Goal: Information Seeking & Learning: Learn about a topic

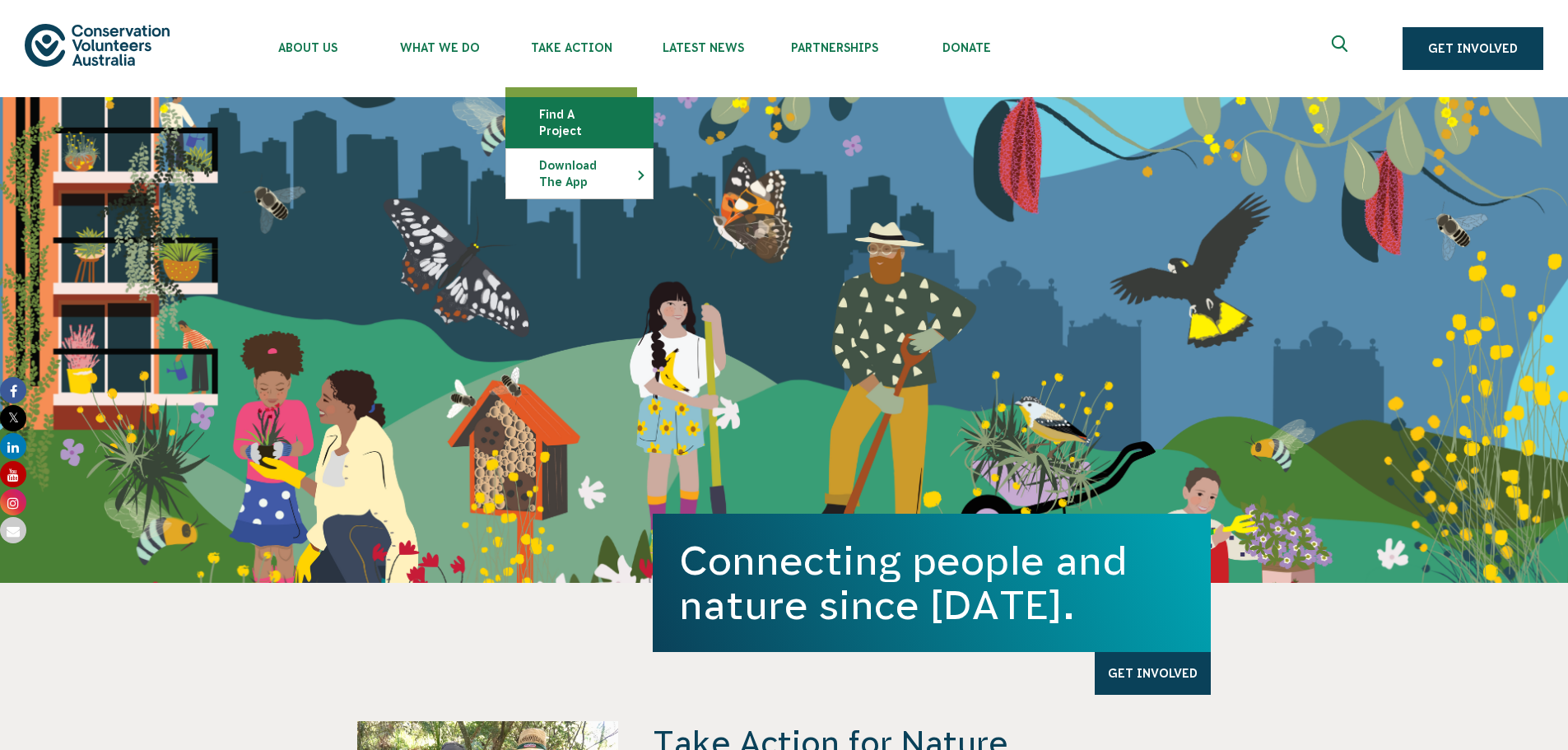
click at [558, 118] on link "Find a project" at bounding box center [579, 123] width 146 height 50
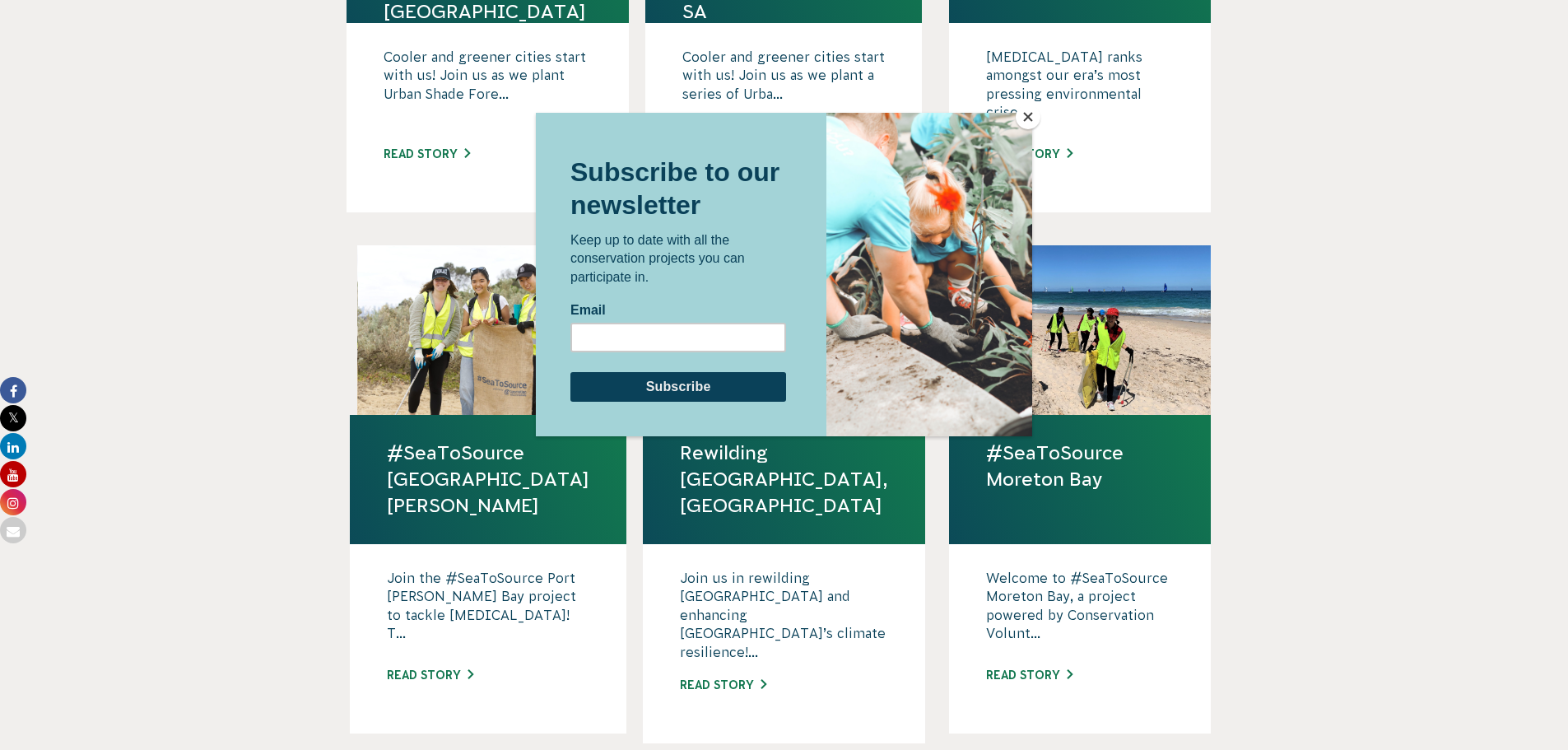
scroll to position [823, 0]
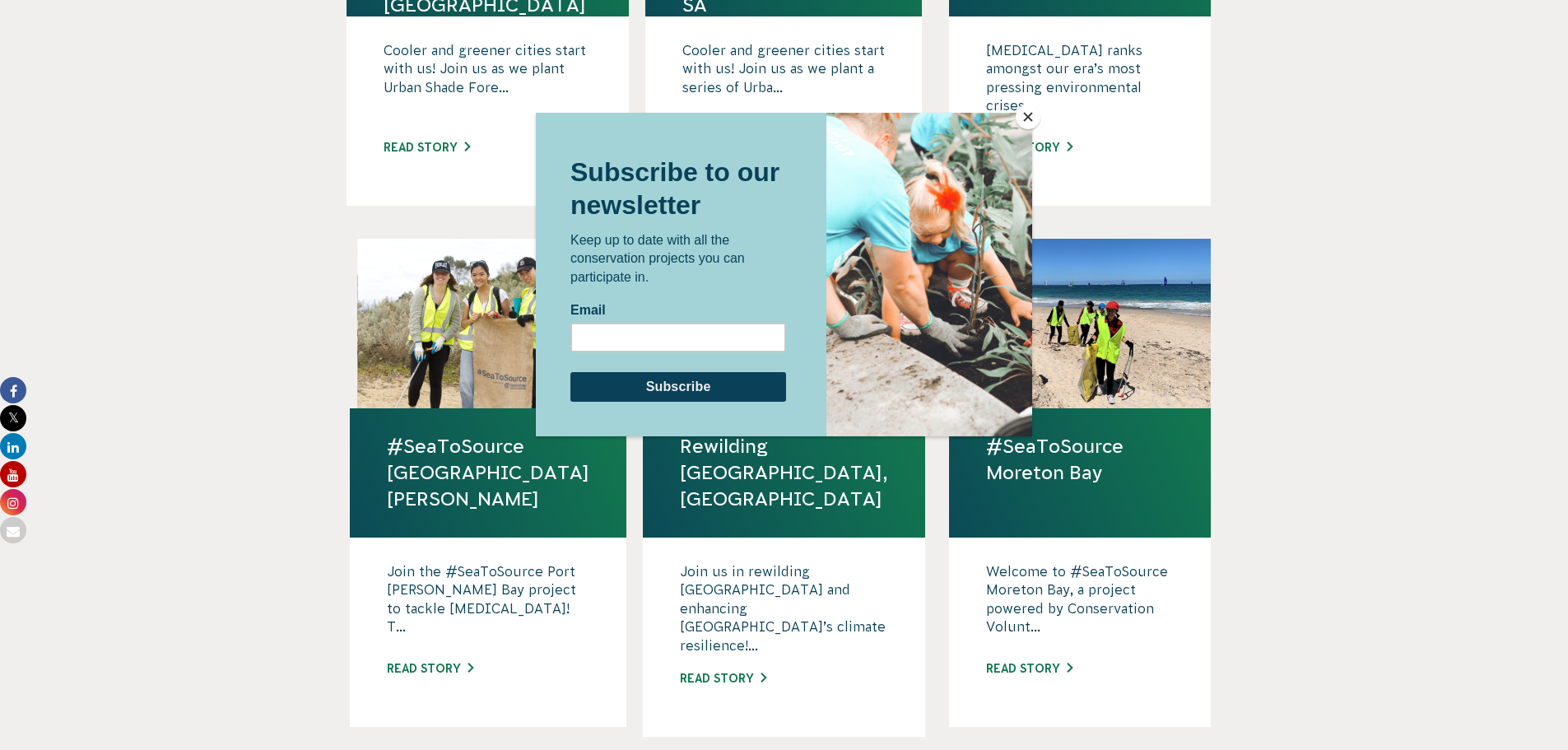
click at [1322, 275] on div at bounding box center [784, 375] width 1568 height 750
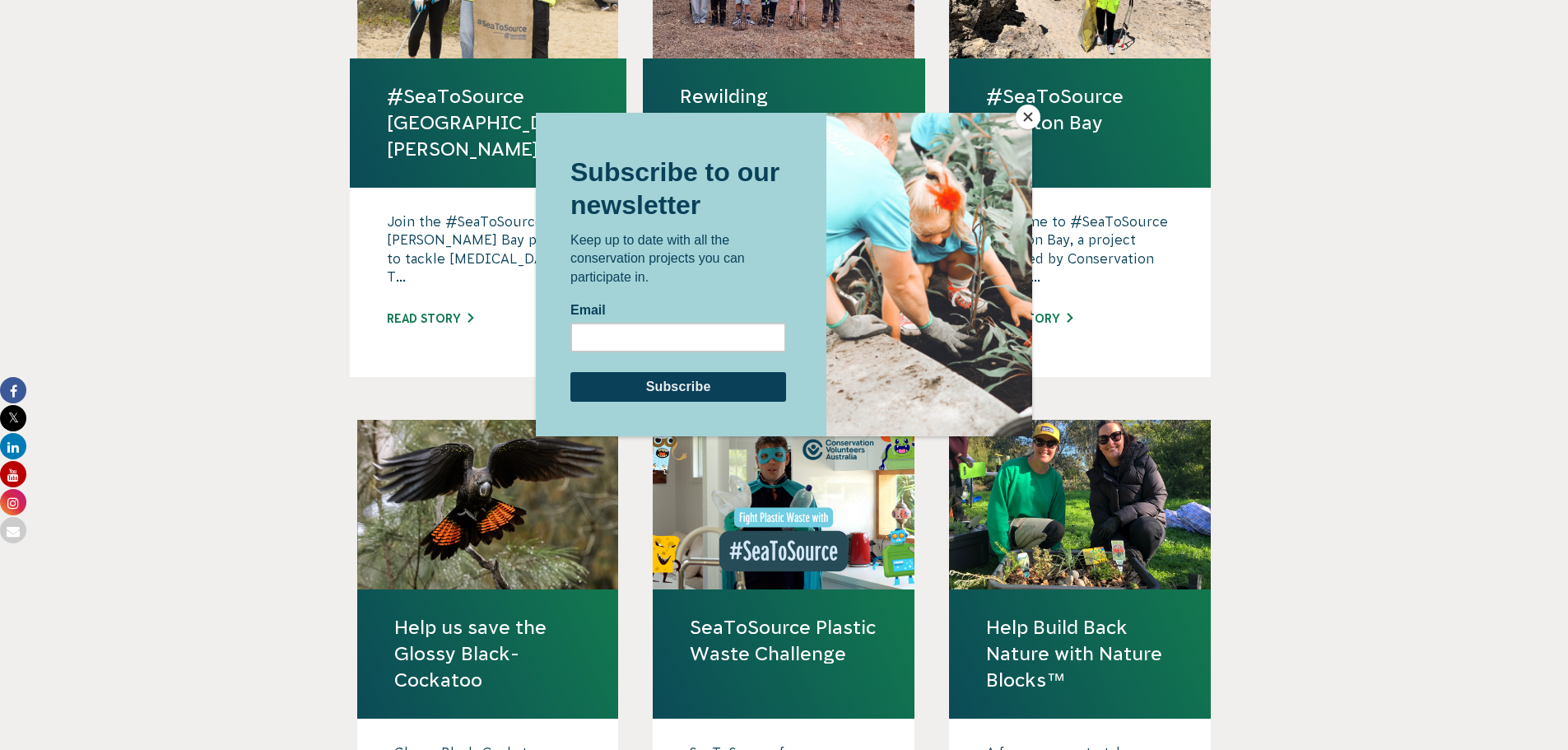
scroll to position [1235, 0]
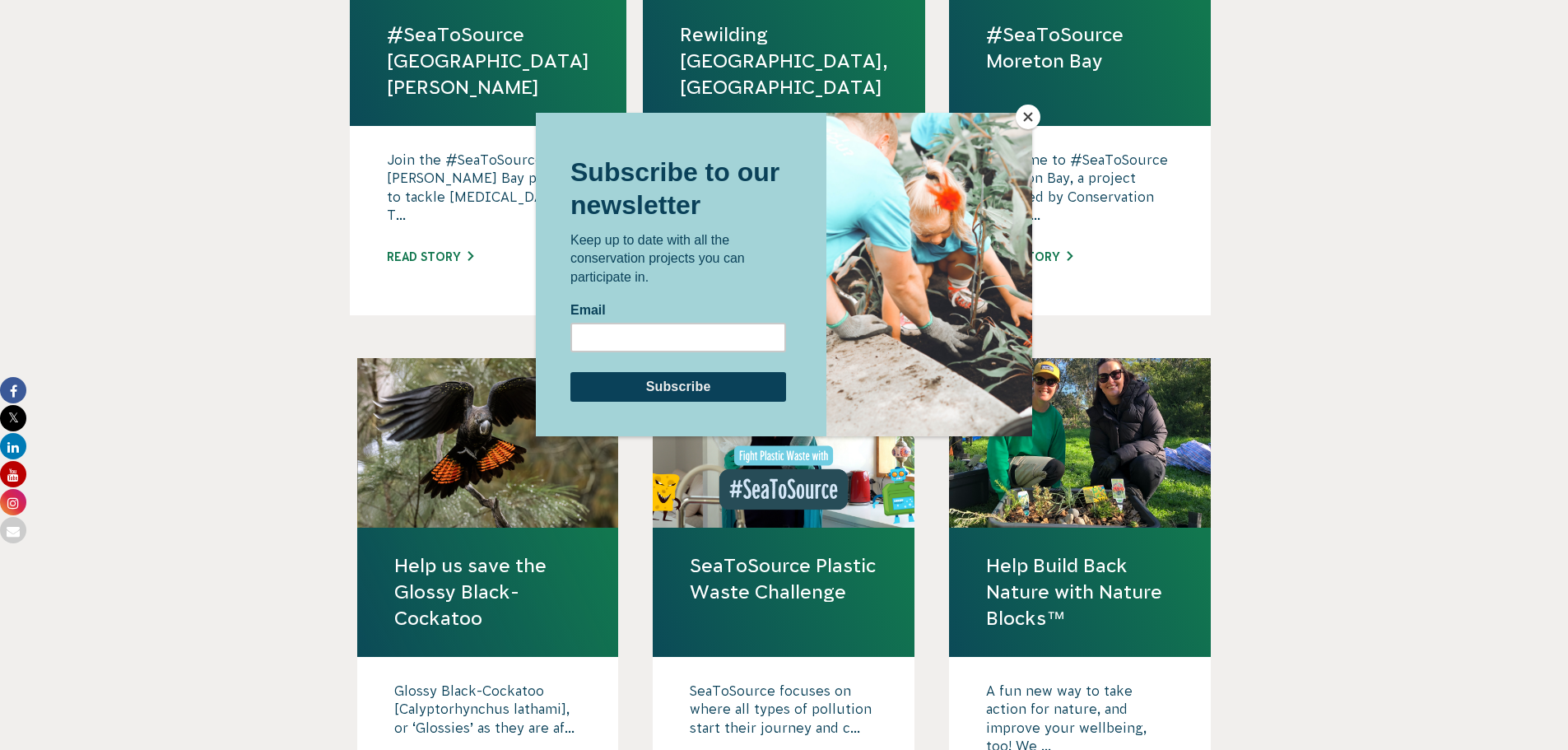
click at [1023, 120] on button "Close" at bounding box center [1027, 116] width 25 height 25
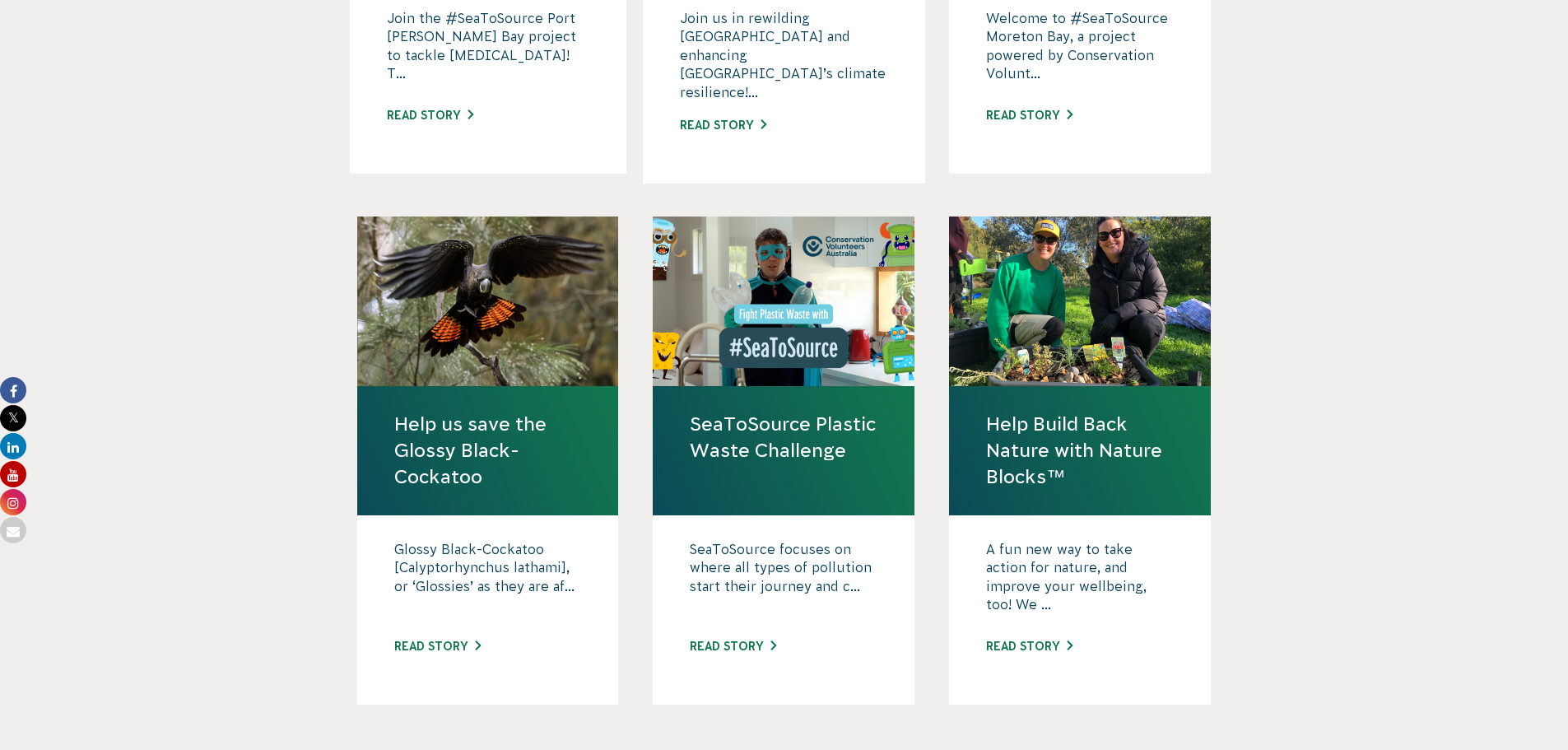
scroll to position [1482, 0]
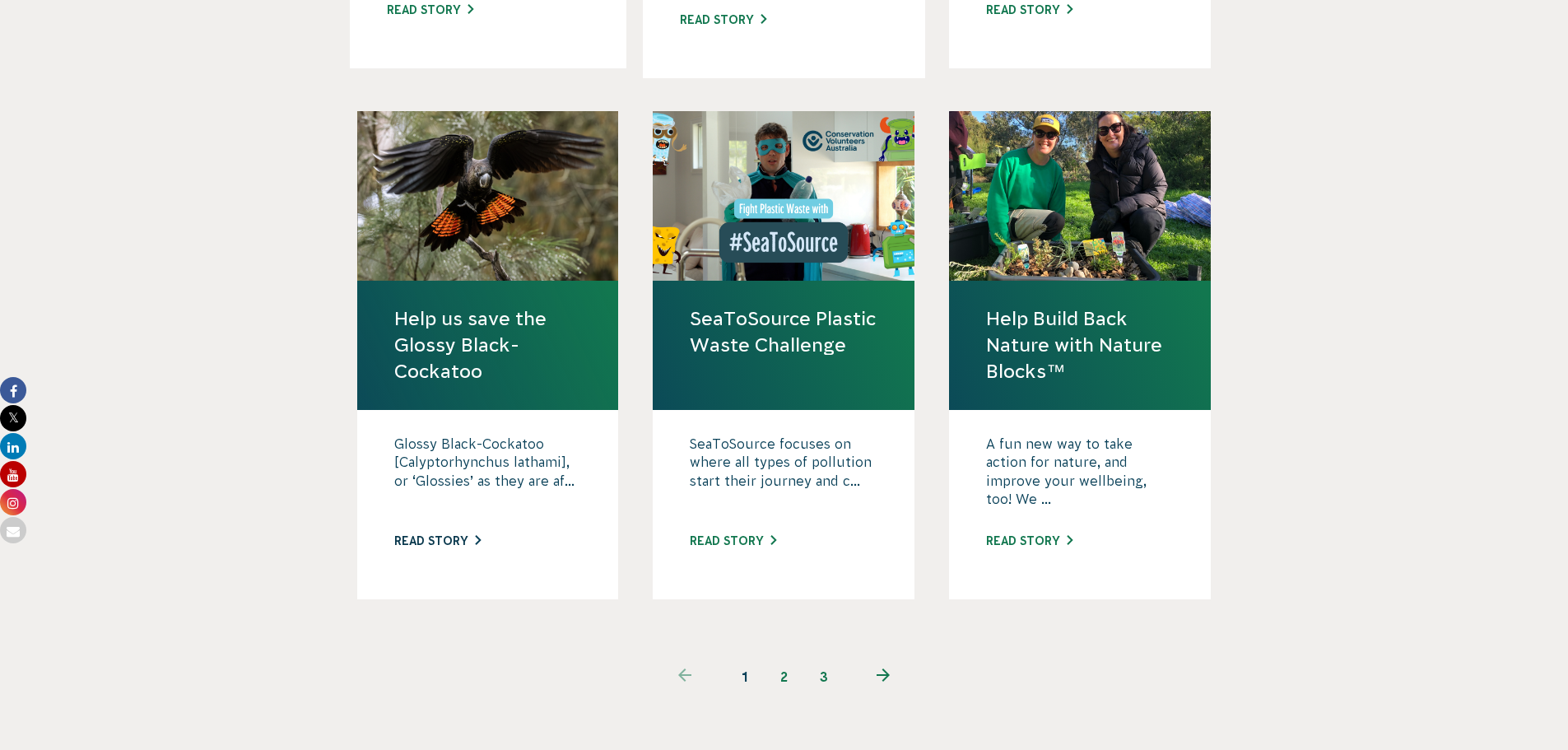
click at [433, 534] on link "Read story" at bounding box center [438, 541] width 87 height 13
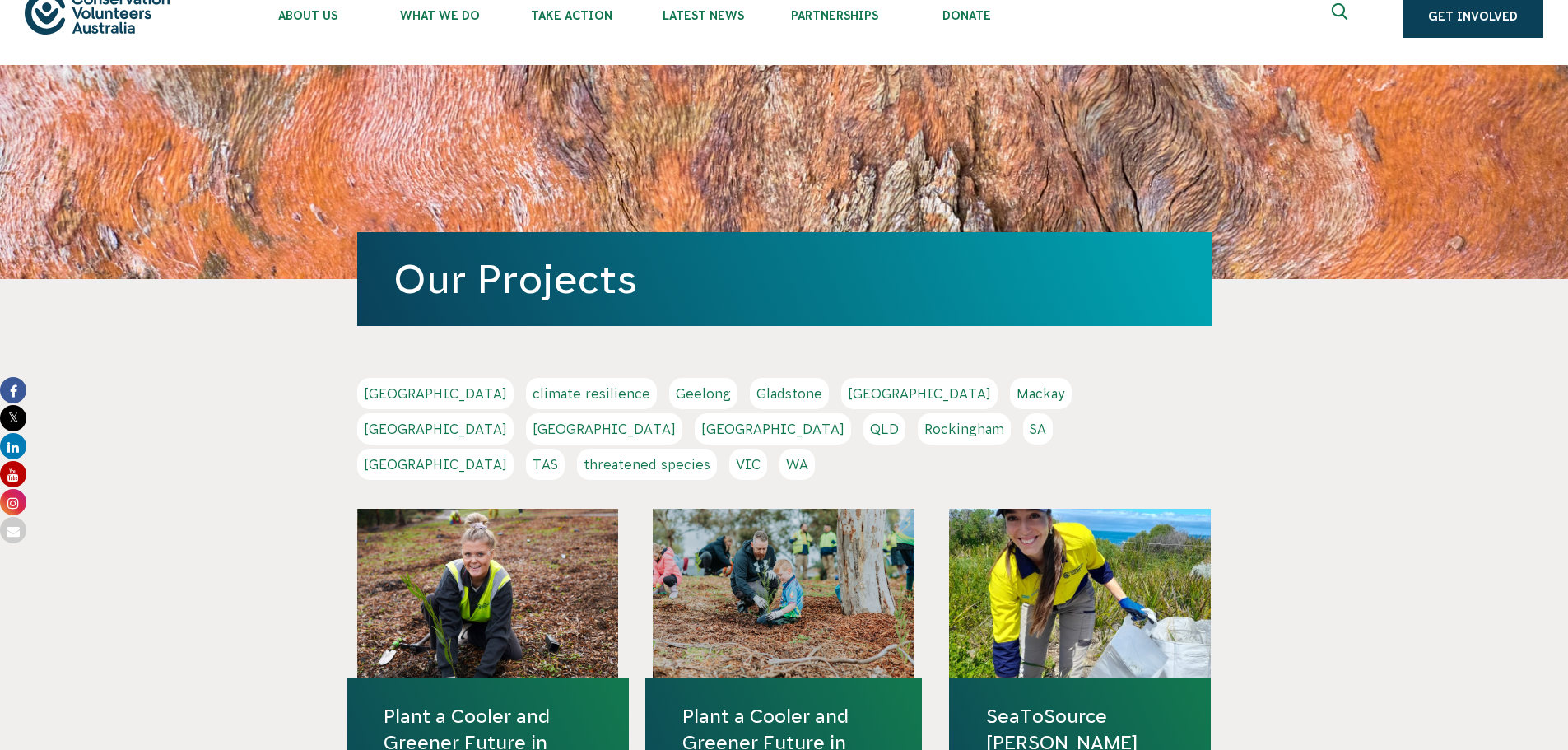
scroll to position [82, 0]
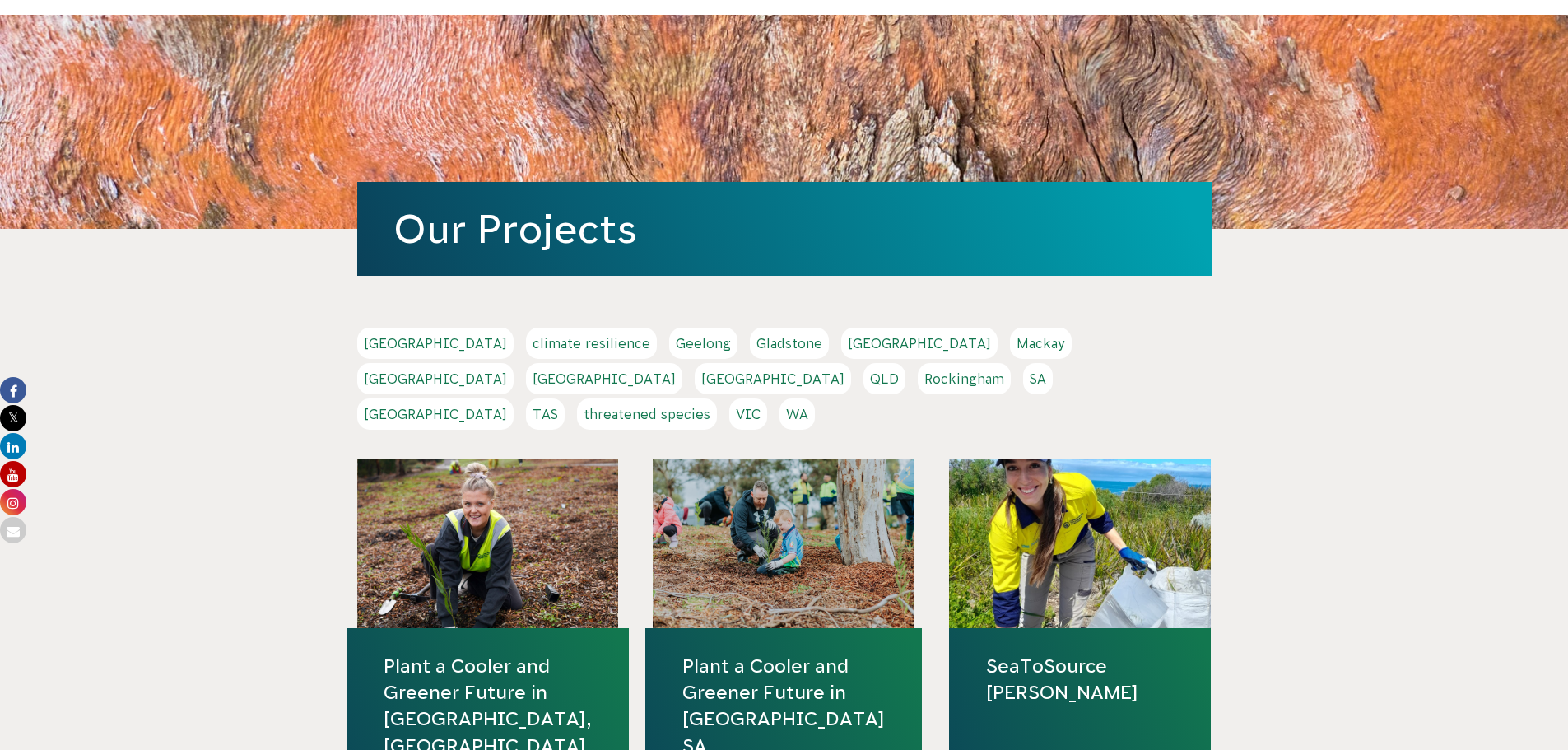
click at [814, 398] on link "WA" at bounding box center [797, 414] width 35 height 31
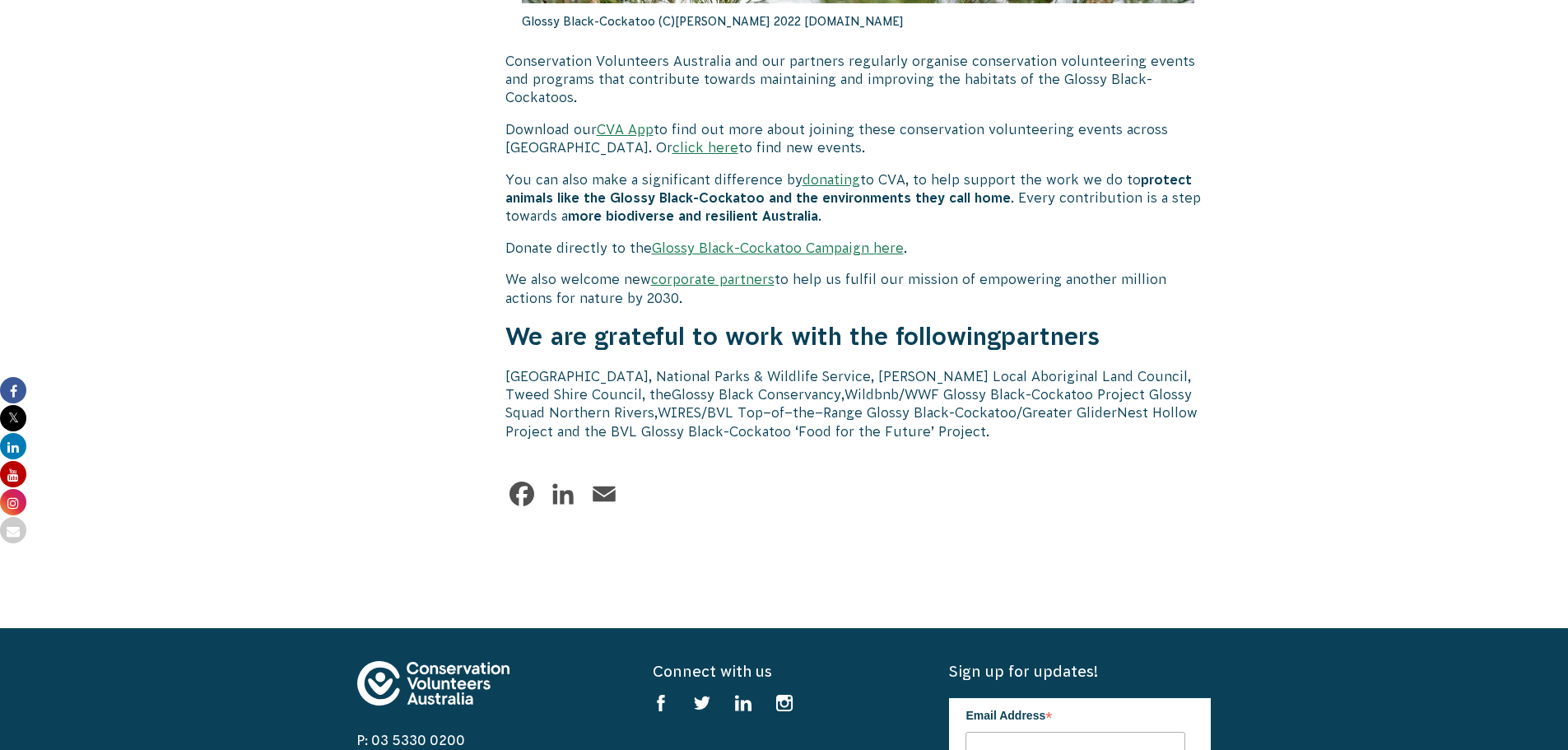
scroll to position [5268, 0]
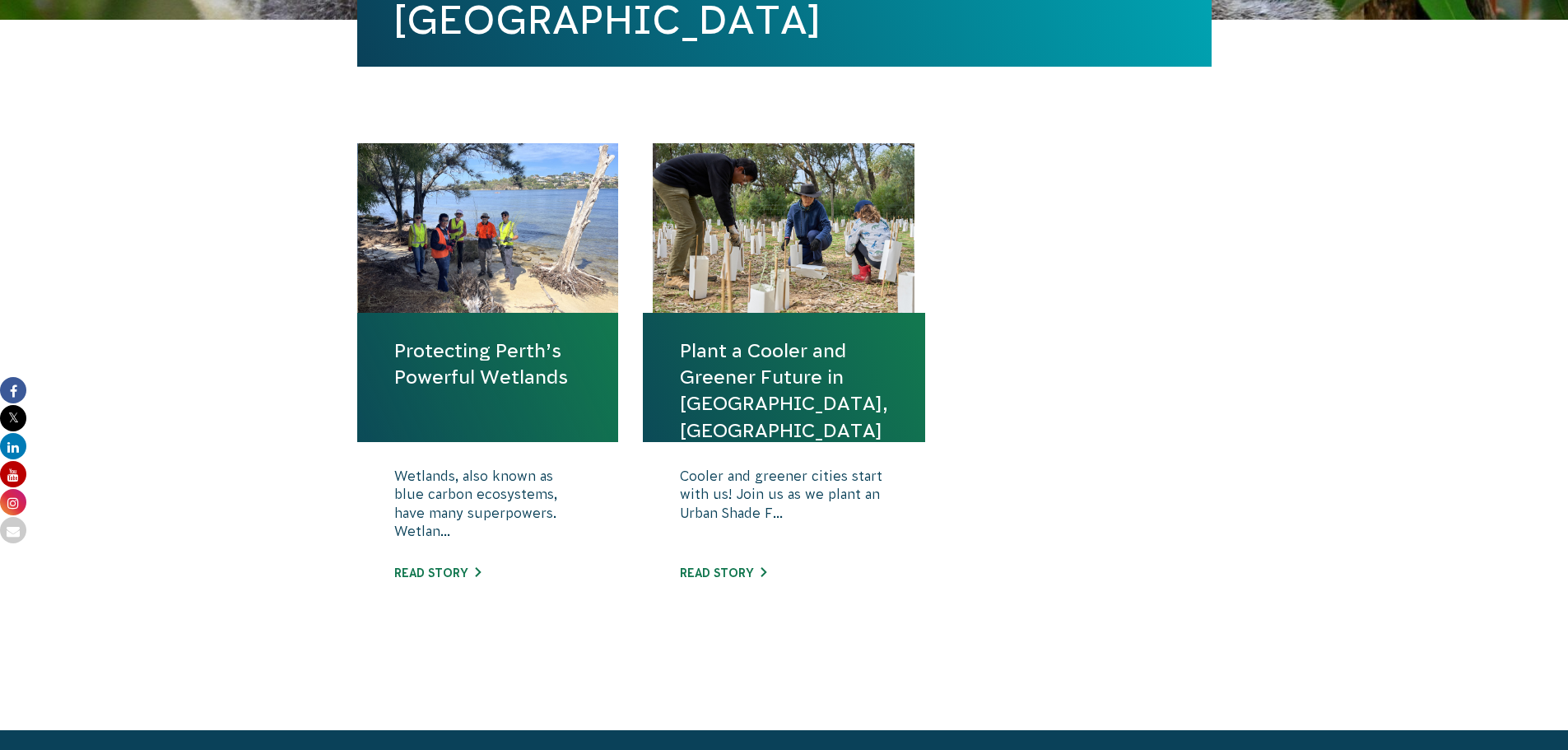
scroll to position [494, 0]
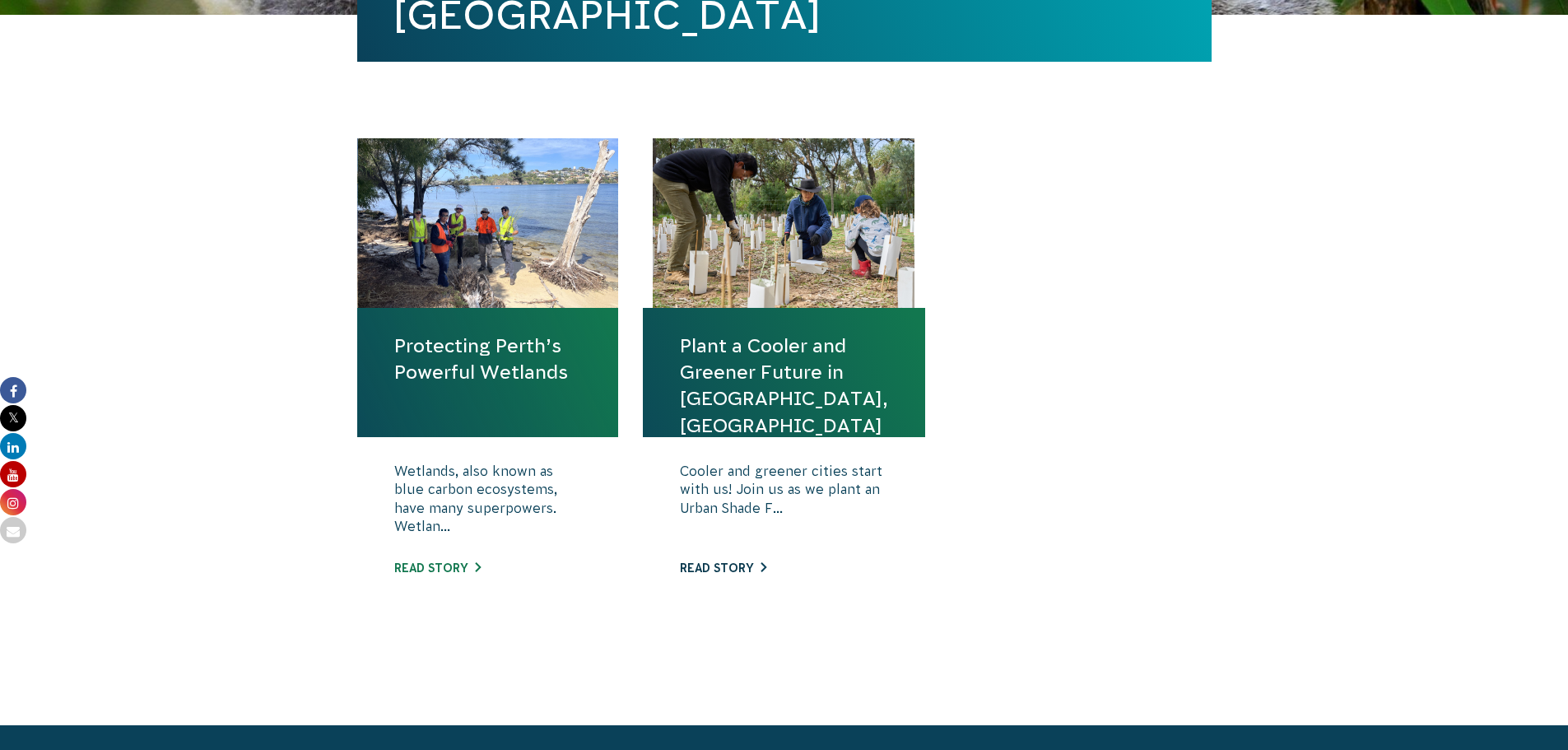
click at [716, 565] on link "Read story" at bounding box center [723, 568] width 87 height 13
click at [445, 422] on h4 "Protecting Perth’s Powerful Wetlands" at bounding box center [488, 372] width 262 height 129
drag, startPoint x: 455, startPoint y: 550, endPoint x: 454, endPoint y: 566, distance: 16.0
click at [455, 552] on div "Wetlands, also known as blue carbon ecosystems, have many superpowers. Wetlan..…" at bounding box center [488, 531] width 262 height 189
click at [454, 566] on link "Read story" at bounding box center [438, 568] width 87 height 13
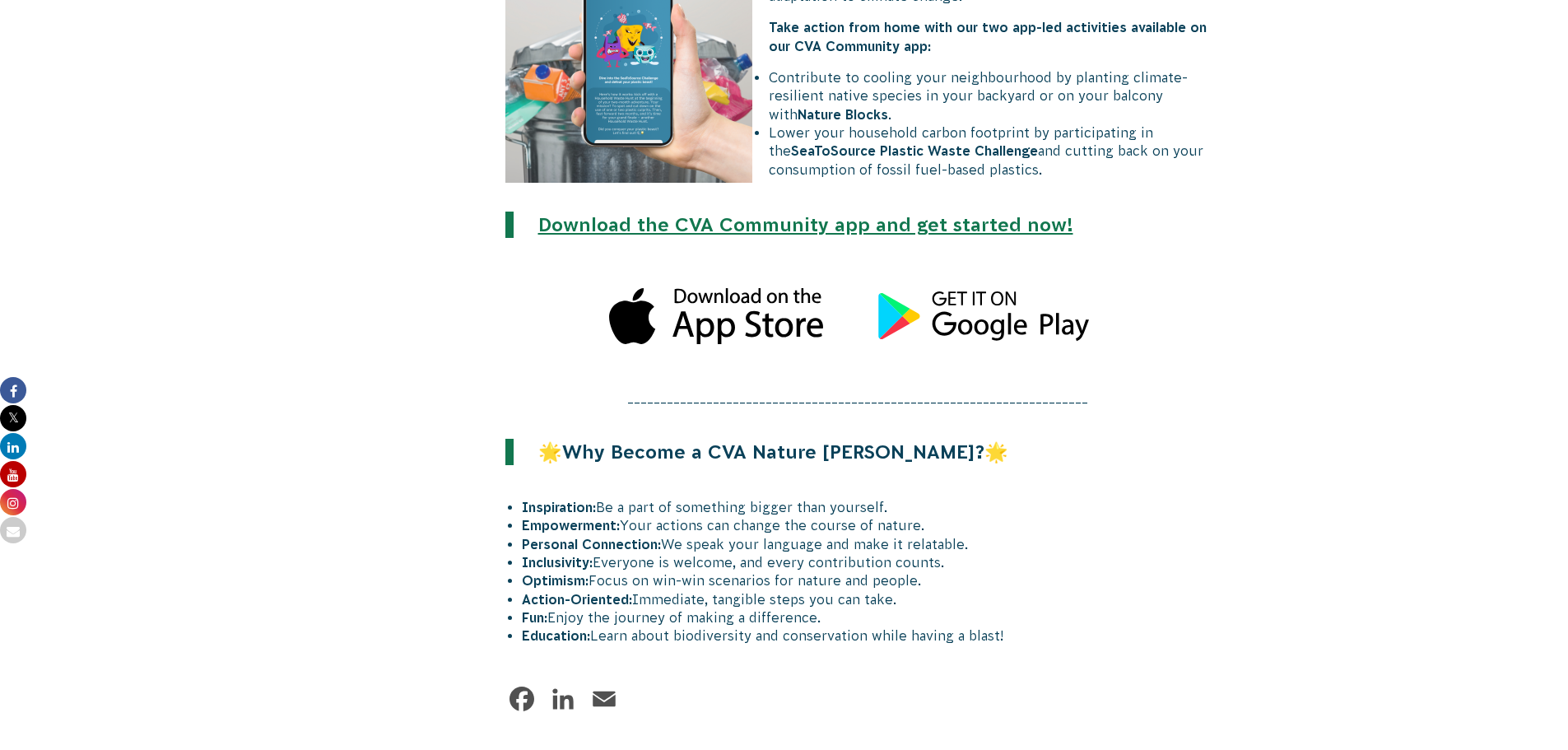
scroll to position [1729, 0]
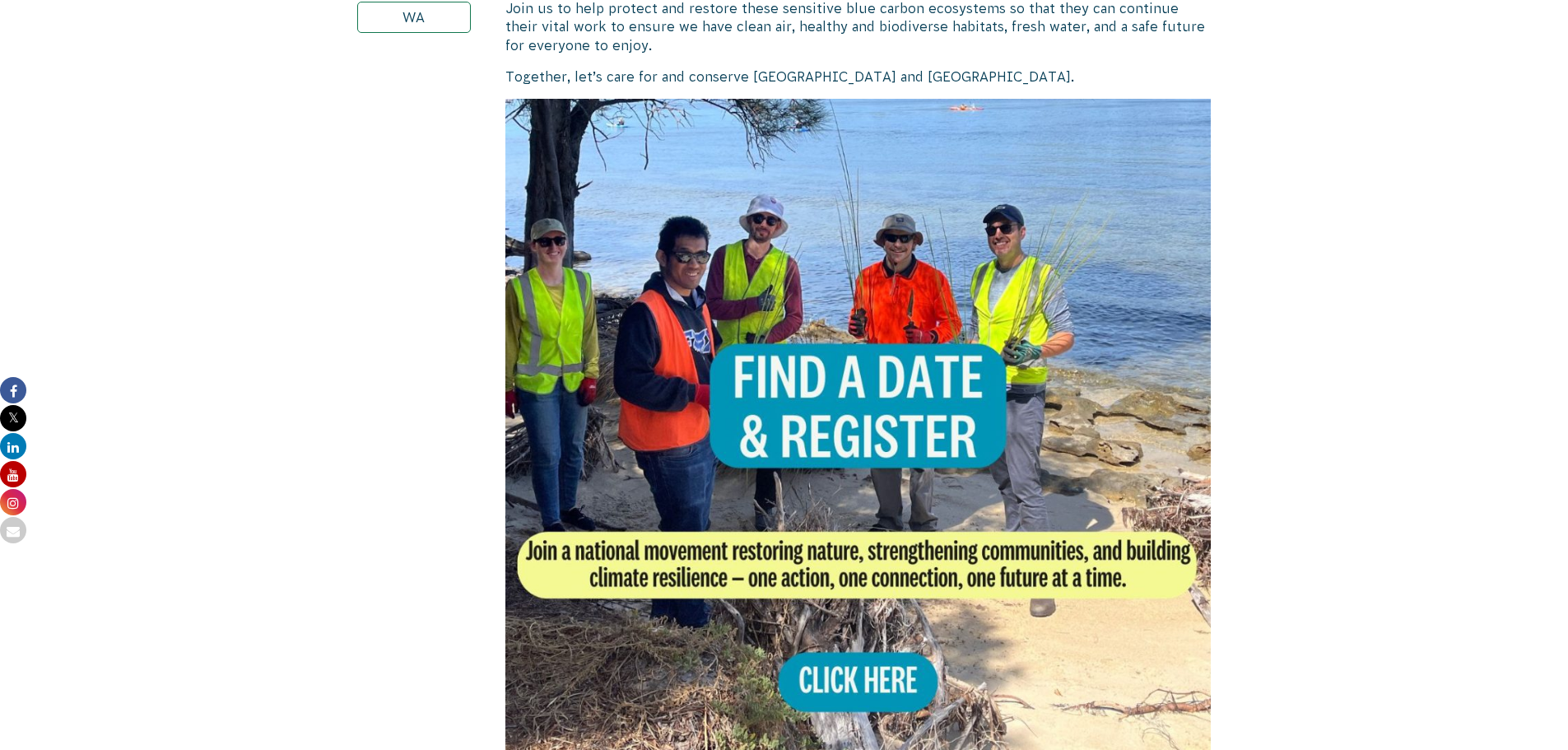
scroll to position [741, 0]
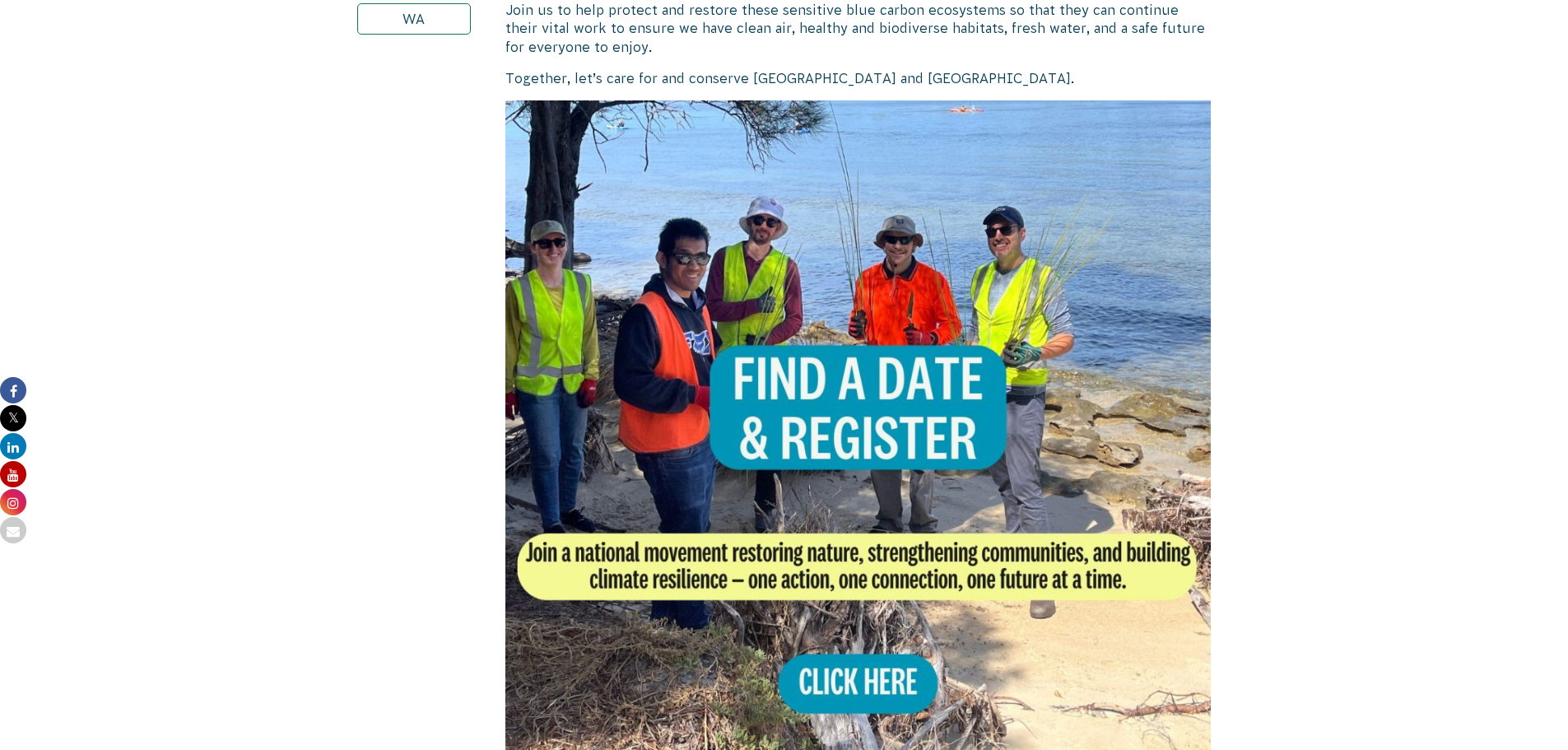
click at [898, 660] on img at bounding box center [859, 453] width 706 height 706
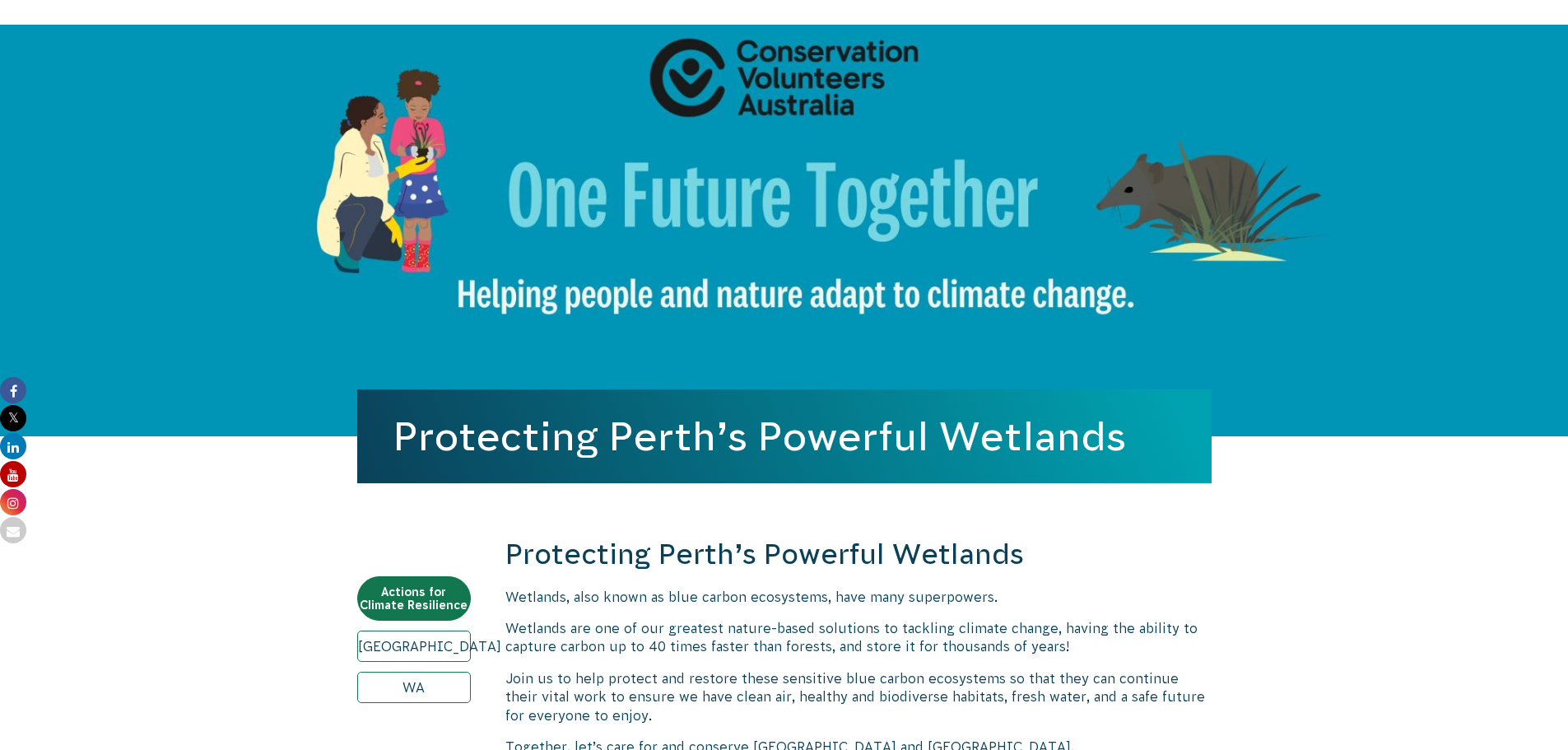
scroll to position [0, 0]
